Goal: Task Accomplishment & Management: Complete application form

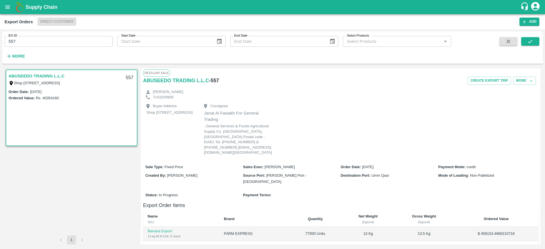
click at [37, 77] on link "ABUSEEDO TRADING L.L.C" at bounding box center [37, 75] width 56 height 7
click at [47, 71] on div "ABUSEEDO TRADING L.L.C Shop No.43, ,Wholesale Building No. 2 Central Fruit and …" at bounding box center [71, 79] width 131 height 18
click at [46, 75] on link "ABUSEEDO TRADING L.L.C" at bounding box center [37, 75] width 56 height 7
click at [519, 80] on button "More" at bounding box center [524, 81] width 23 height 8
click at [533, 37] on button "submit" at bounding box center [530, 41] width 18 height 9
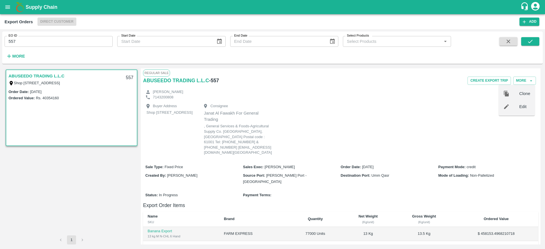
click at [46, 74] on link "ABUSEEDO TRADING L.L.C" at bounding box center [37, 75] width 56 height 7
click at [514, 83] on button "More" at bounding box center [524, 81] width 23 height 8
click at [515, 107] on div at bounding box center [511, 107] width 16 height 6
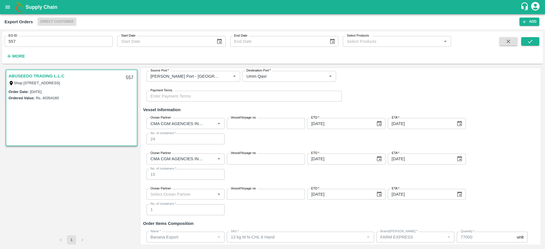
scroll to position [138, 0]
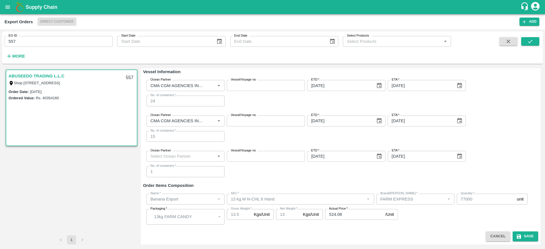
click at [50, 72] on div "ABUSEEDO TRADING L.L.C Shop No.43, ,Wholesale Building No. 2 Central Fruit and …" at bounding box center [71, 79] width 131 height 18
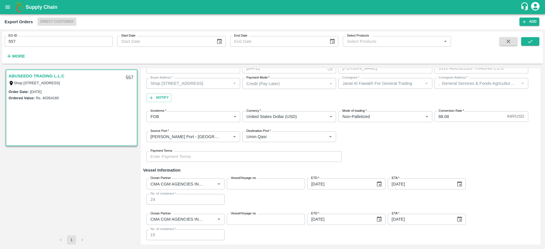
scroll to position [0, 0]
